Goal: Information Seeking & Learning: Check status

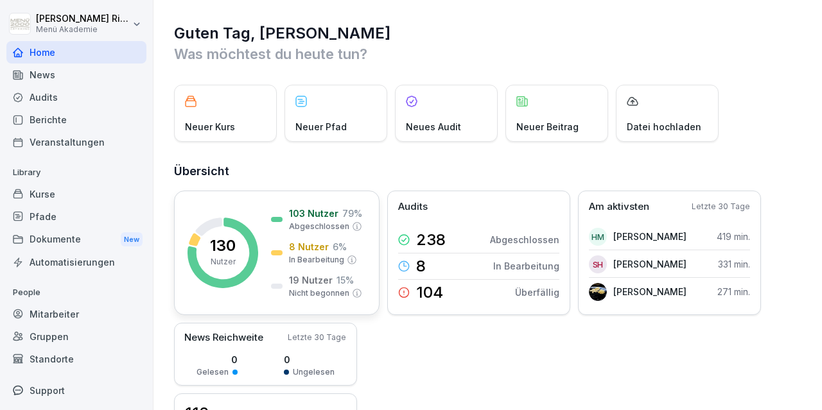
click at [239, 245] on rect at bounding box center [222, 253] width 71 height 71
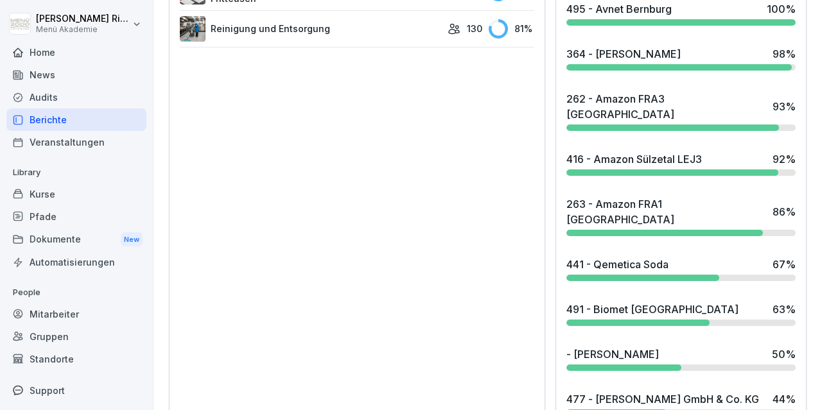
scroll to position [1117, 0]
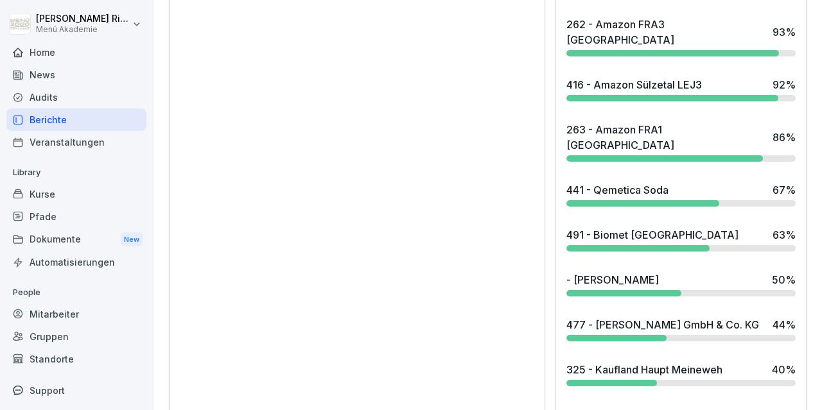
click at [636, 227] on div "491 - Biomet Berlin" at bounding box center [652, 234] width 172 height 15
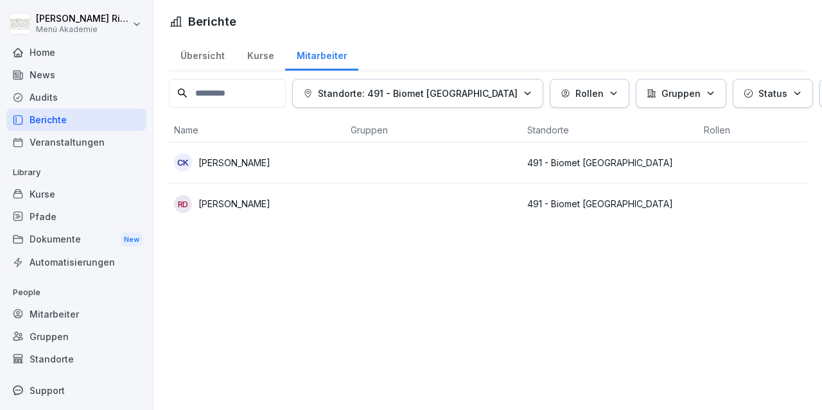
click at [242, 197] on p "Rene Wolf Duca" at bounding box center [234, 203] width 72 height 13
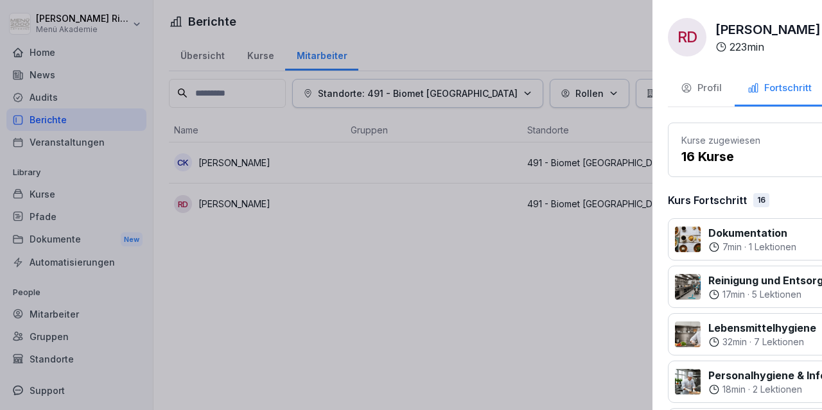
click at [223, 173] on div at bounding box center [411, 205] width 822 height 410
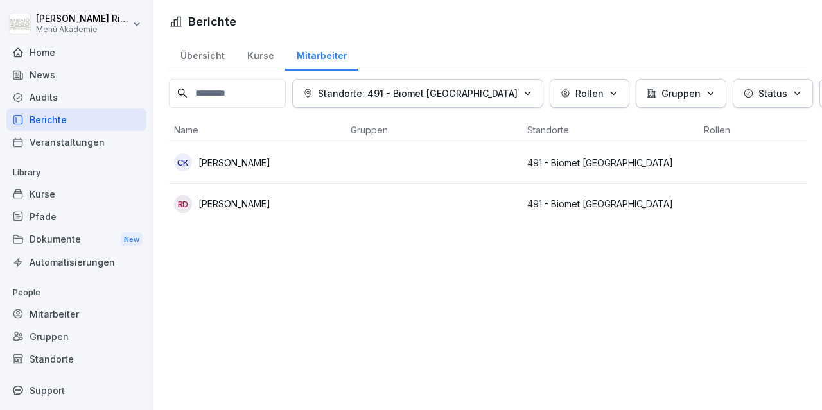
click at [228, 164] on p "Chiara Krause" at bounding box center [234, 162] width 72 height 13
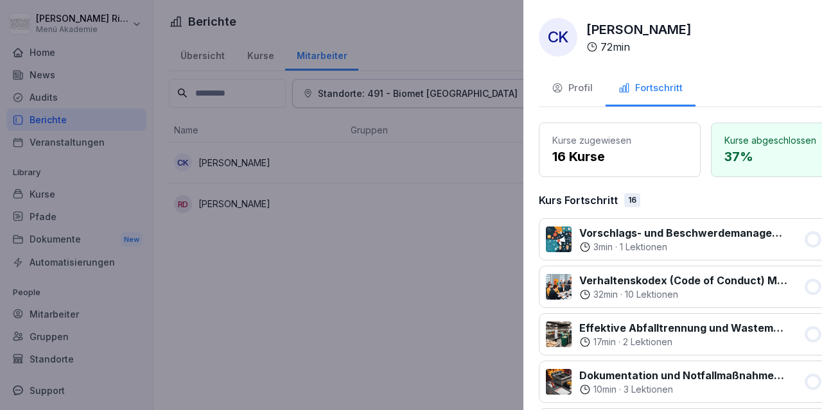
click at [353, 282] on div at bounding box center [411, 205] width 822 height 410
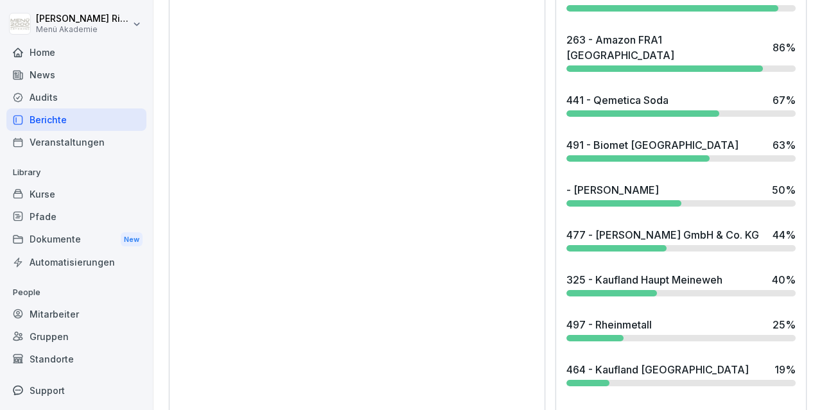
scroll to position [1235, 0]
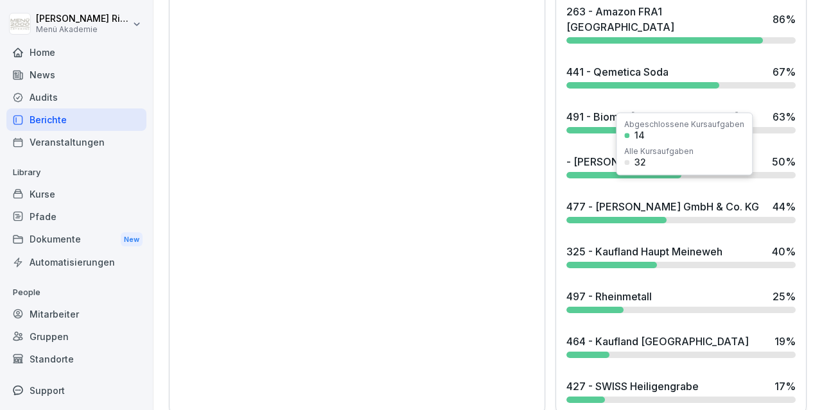
click at [632, 199] on div "477 - Wilhelm Reuss GmbH & Co. KG" at bounding box center [662, 206] width 193 height 15
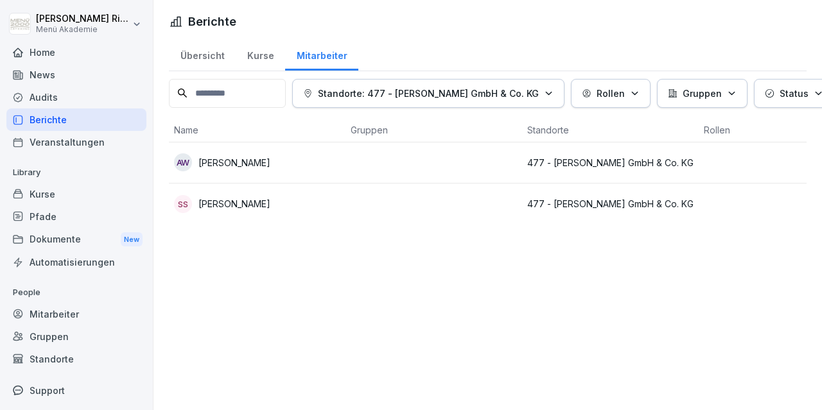
click at [227, 204] on p "Sven Schröder" at bounding box center [234, 203] width 72 height 13
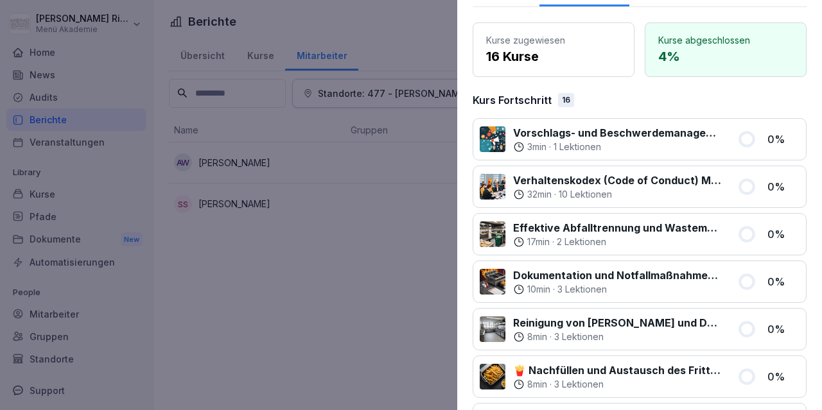
scroll to position [76, 0]
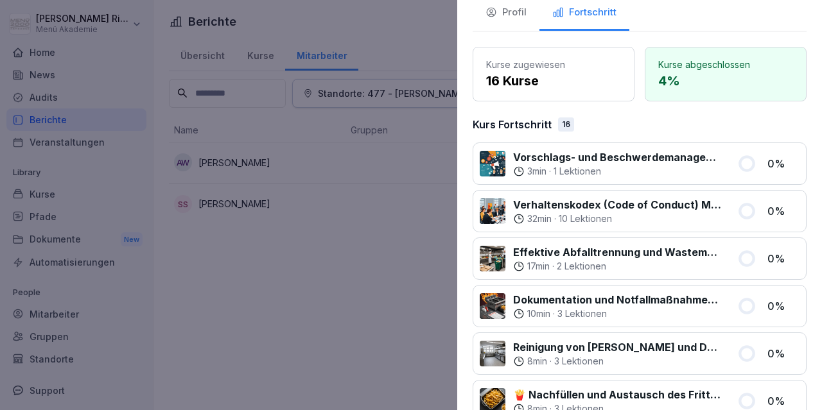
click at [354, 282] on div at bounding box center [411, 205] width 822 height 410
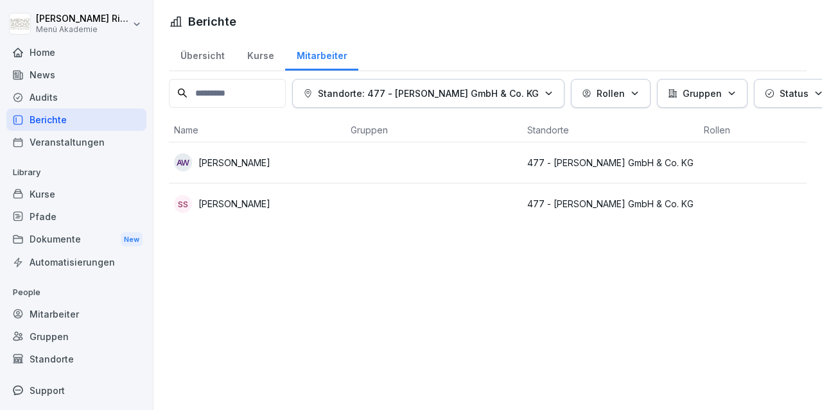
click at [204, 55] on div "Übersicht" at bounding box center [202, 54] width 67 height 33
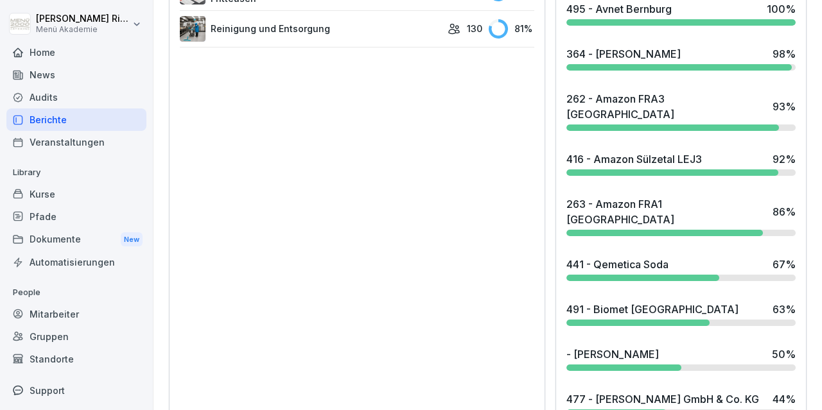
scroll to position [1235, 0]
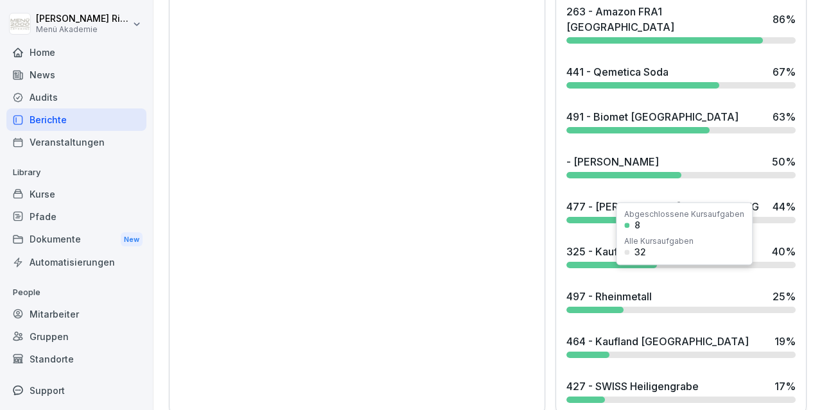
click at [614, 289] on div "497 - Rheinmetall" at bounding box center [608, 296] width 85 height 15
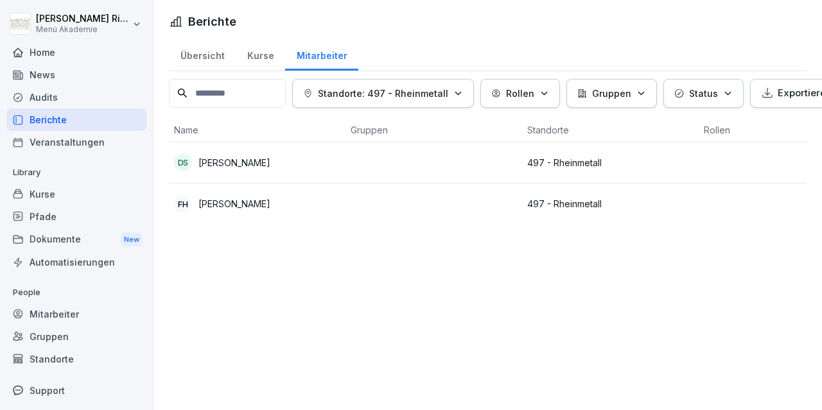
click at [222, 203] on p "Felix Hahne" at bounding box center [234, 203] width 72 height 13
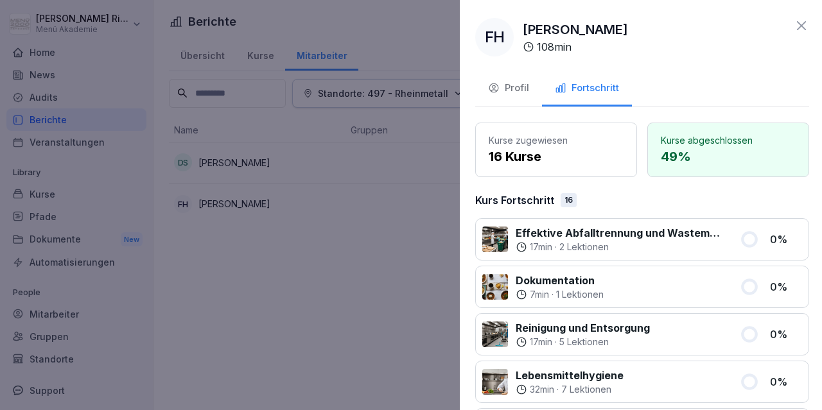
click at [313, 312] on div at bounding box center [411, 205] width 822 height 410
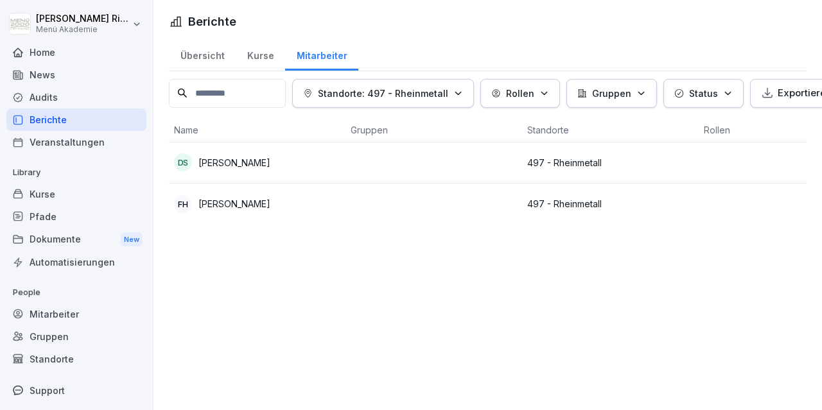
click at [216, 161] on p "Dirk Schweda" at bounding box center [234, 162] width 72 height 13
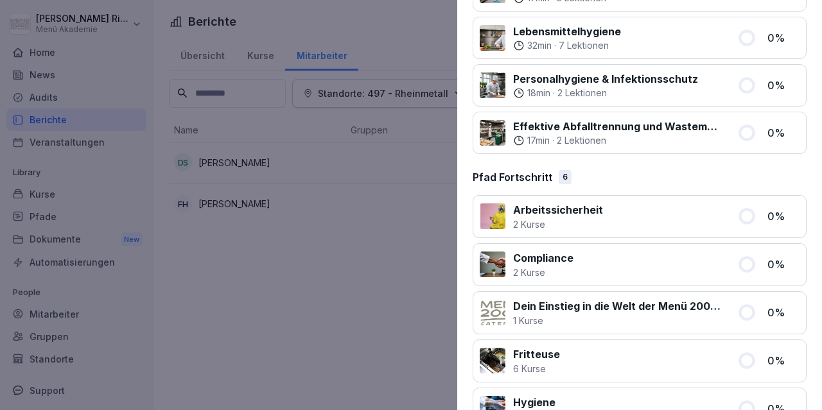
scroll to position [895, 0]
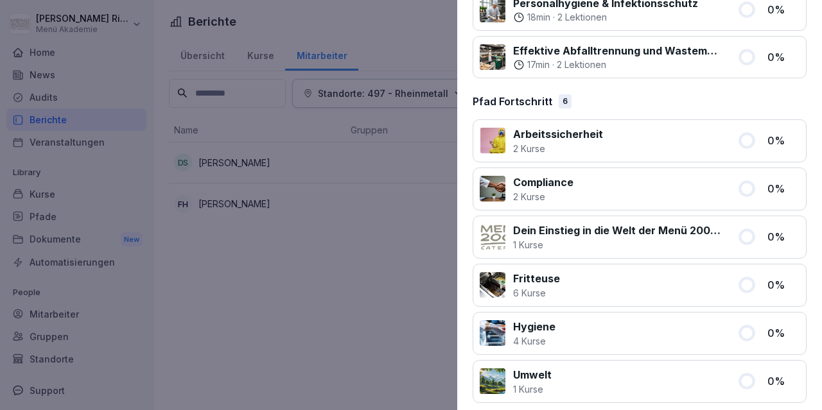
click at [335, 308] on div at bounding box center [411, 205] width 822 height 410
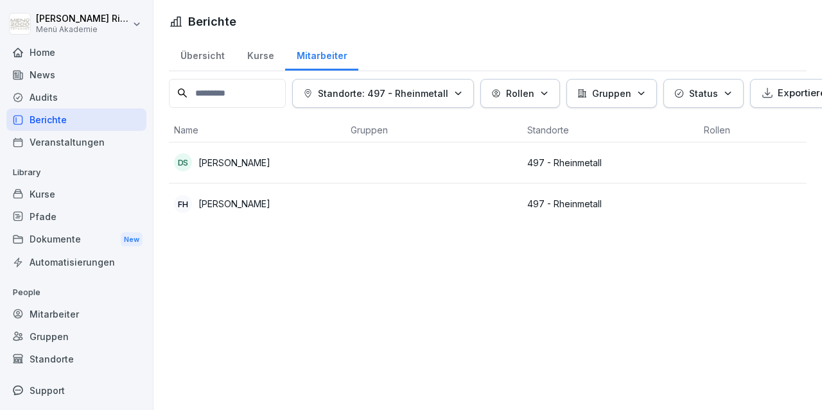
click at [49, 49] on div "Home" at bounding box center [76, 52] width 140 height 22
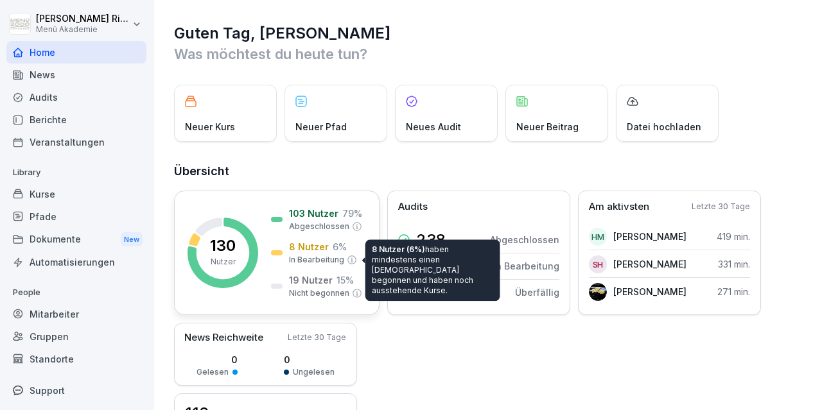
click at [309, 254] on p "In Bearbeitung" at bounding box center [316, 260] width 55 height 12
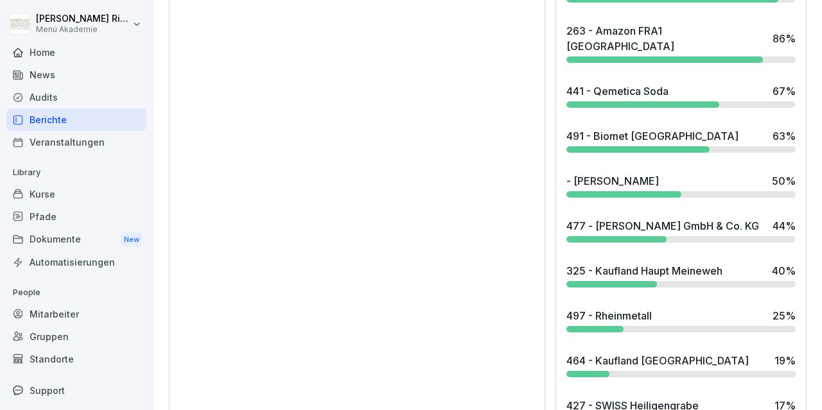
scroll to position [1235, 0]
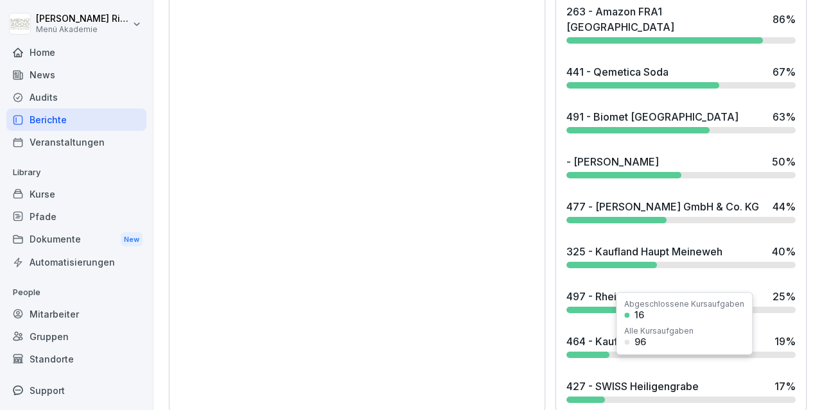
click at [661, 379] on div "427 - SWISS Heiligengrabe" at bounding box center [632, 386] width 132 height 15
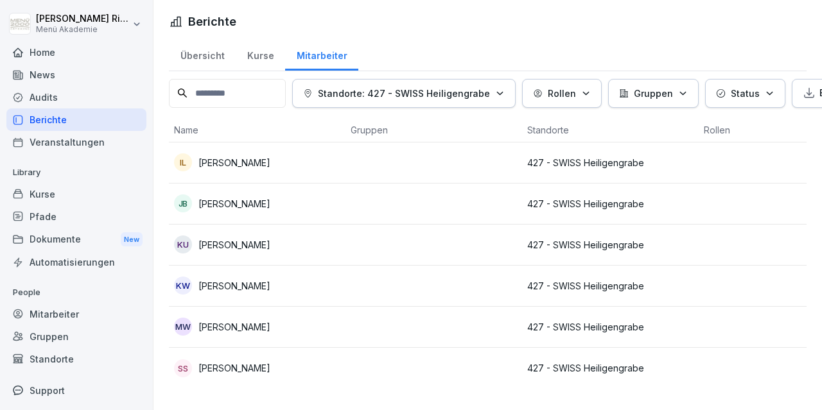
click at [245, 252] on div "KU Kerstin Uhlemann" at bounding box center [257, 245] width 166 height 18
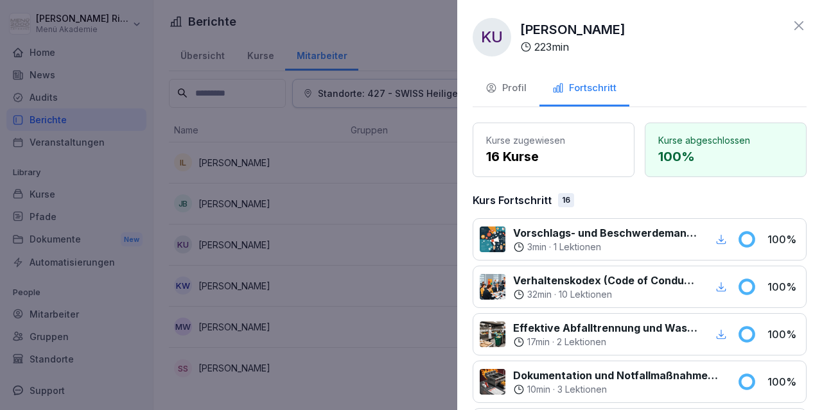
click at [251, 247] on div at bounding box center [411, 205] width 822 height 410
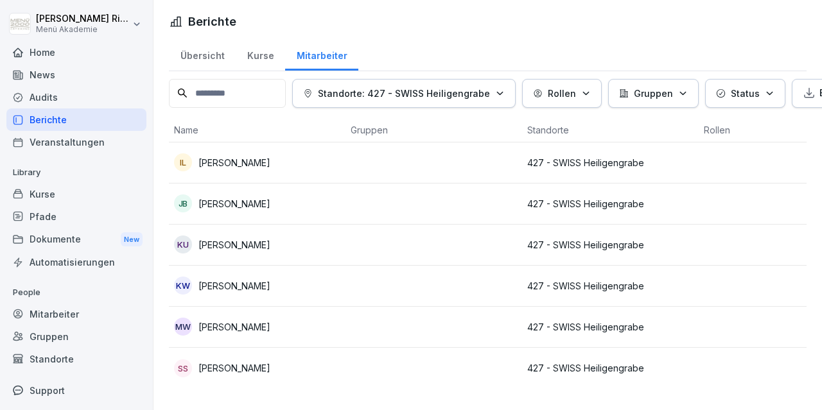
click at [265, 288] on p "Kerstin Wachauf" at bounding box center [234, 285] width 72 height 13
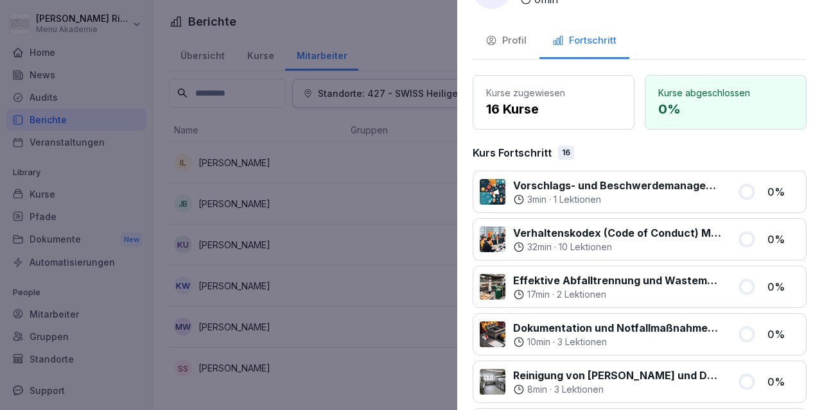
scroll to position [74, 0]
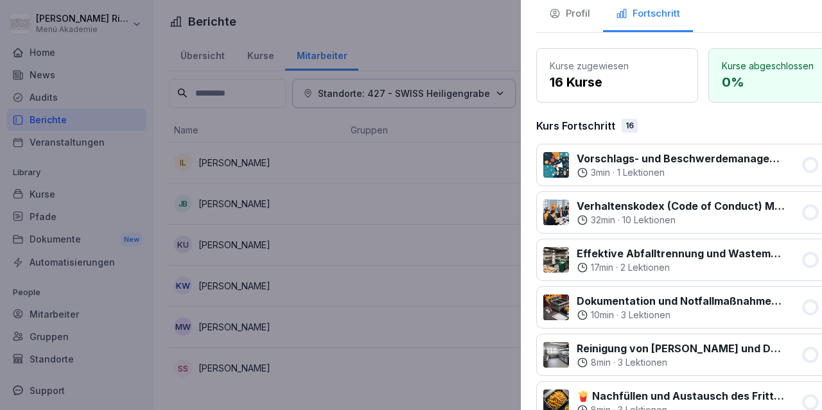
click at [333, 299] on div at bounding box center [411, 205] width 822 height 410
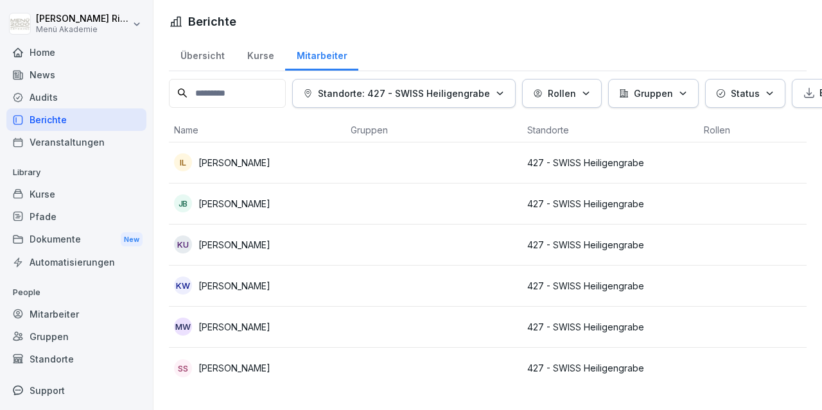
click at [244, 330] on p "Mandy Willm" at bounding box center [234, 326] width 72 height 13
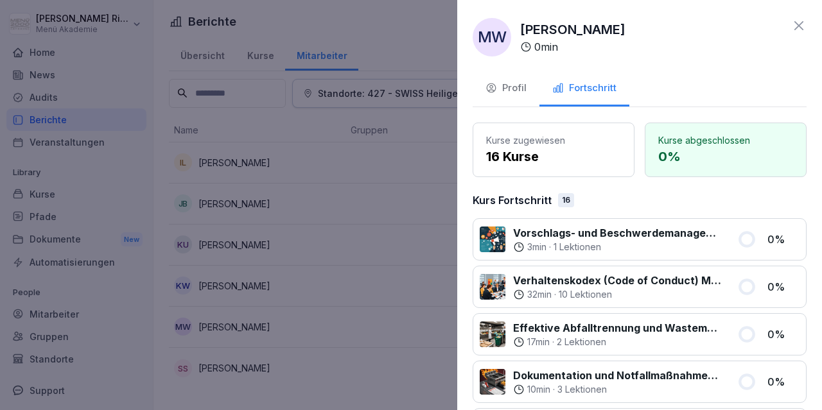
click at [360, 266] on div at bounding box center [411, 205] width 822 height 410
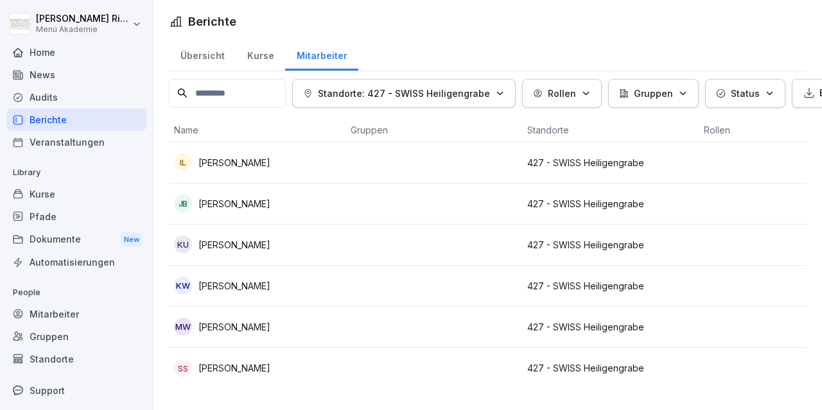
click at [246, 370] on p "Saskia Szramek" at bounding box center [234, 367] width 72 height 13
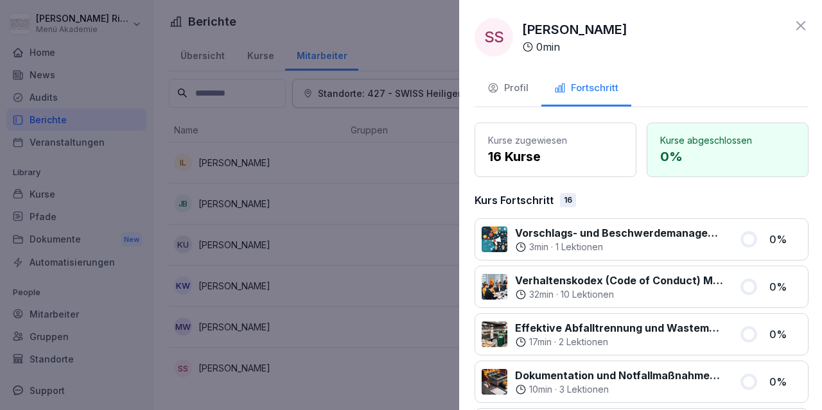
click at [354, 249] on div at bounding box center [411, 205] width 822 height 410
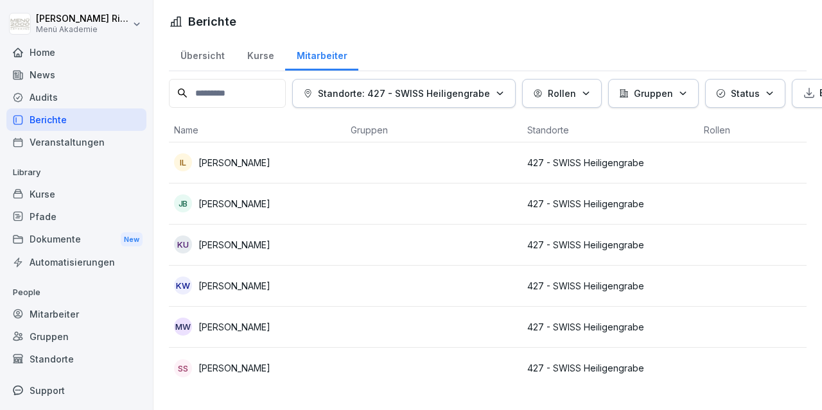
click at [234, 162] on p "Ines Leistner" at bounding box center [234, 162] width 72 height 13
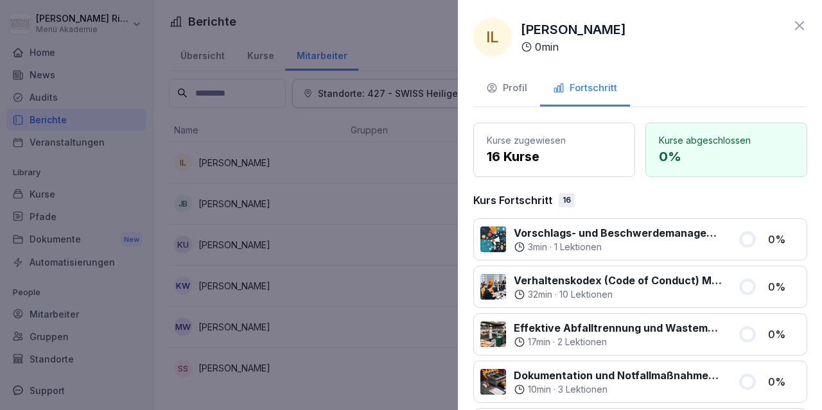
click at [311, 197] on div at bounding box center [411, 205] width 822 height 410
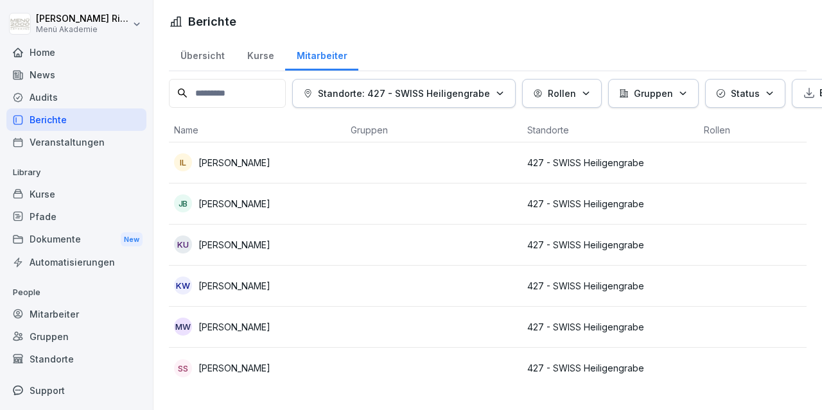
click at [225, 206] on p "Jana Blume" at bounding box center [234, 203] width 72 height 13
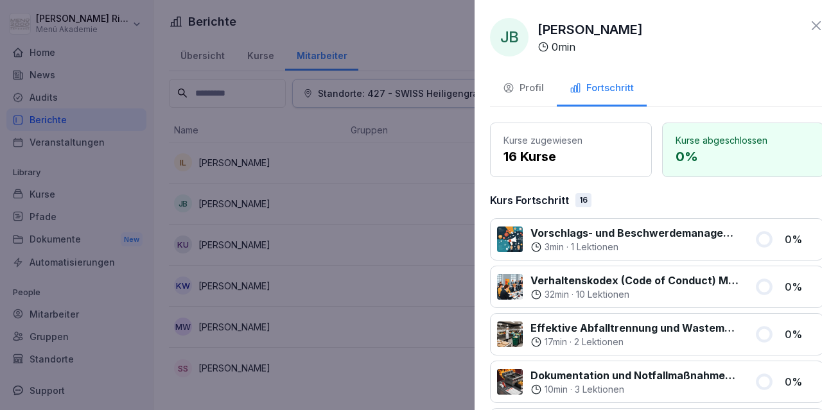
click at [331, 208] on div at bounding box center [411, 205] width 822 height 410
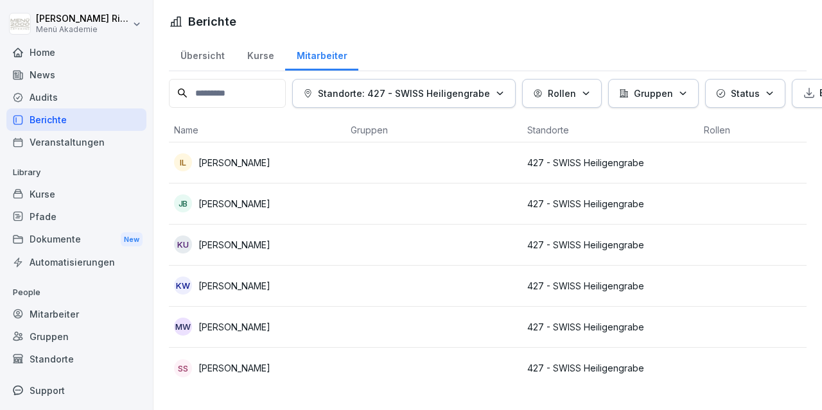
click at [251, 245] on p "Kerstin Uhlemann" at bounding box center [234, 244] width 72 height 13
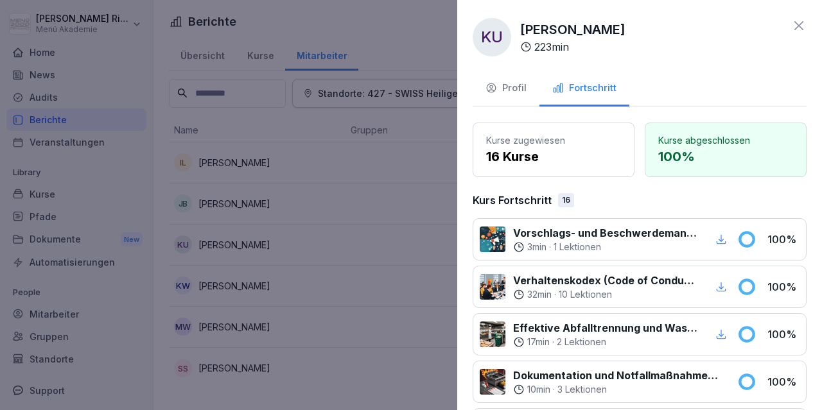
click at [368, 243] on div at bounding box center [411, 205] width 822 height 410
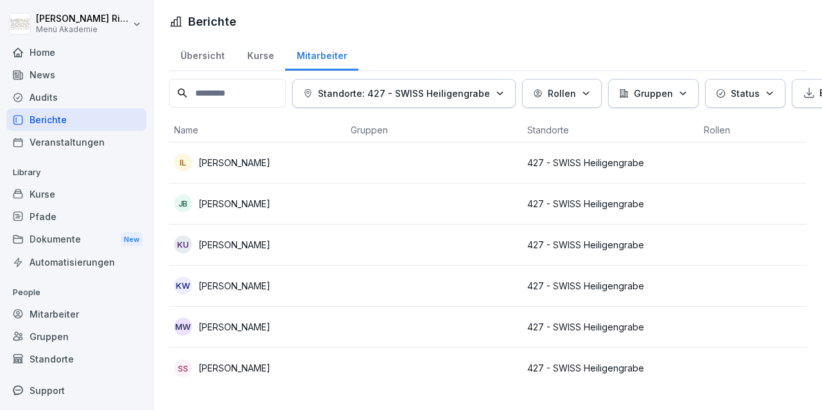
click at [61, 54] on div "Home" at bounding box center [76, 52] width 140 height 22
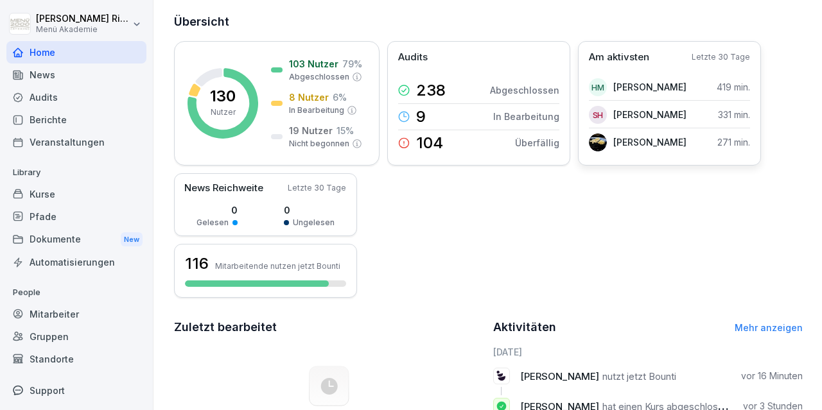
scroll to position [149, 0]
click at [616, 60] on p "Am aktivsten" at bounding box center [619, 58] width 60 height 15
click at [652, 142] on p "[PERSON_NAME]" at bounding box center [649, 142] width 73 height 13
click at [598, 145] on img at bounding box center [598, 143] width 18 height 18
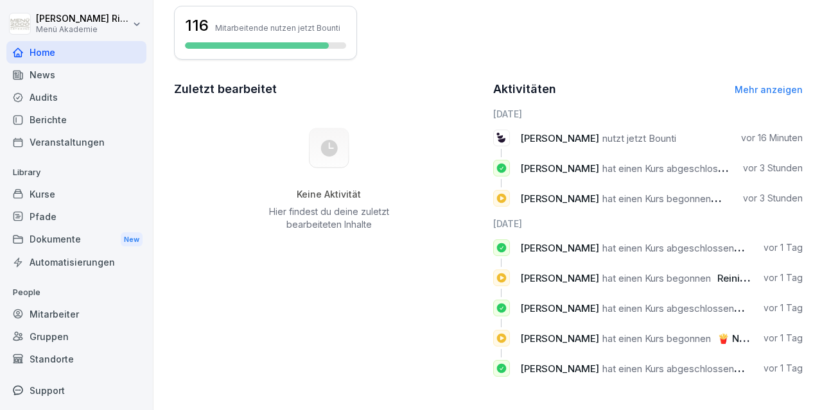
scroll to position [15, 0]
